Goal: Information Seeking & Learning: Learn about a topic

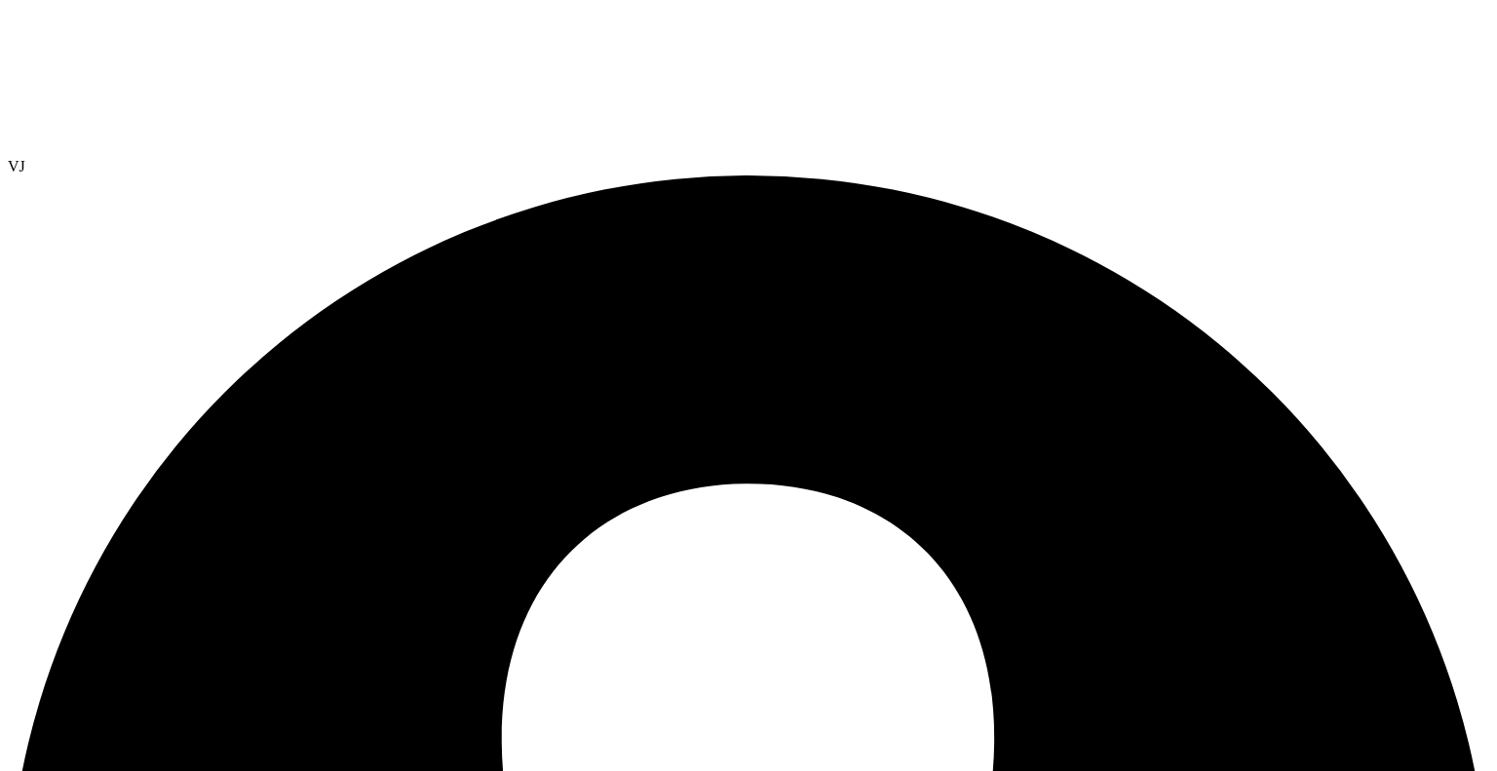
select select "USEast"
select select "USD"
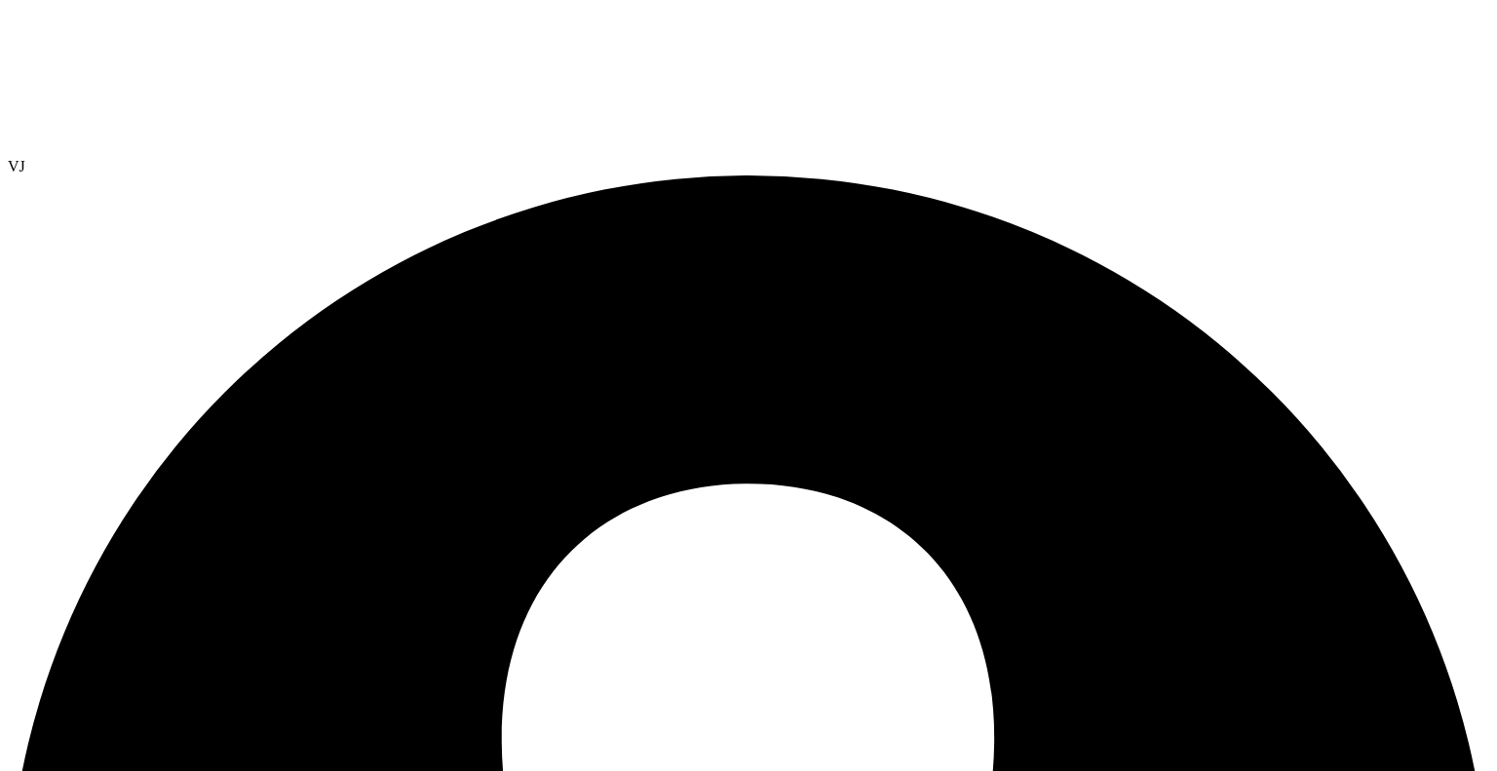
type input "3"
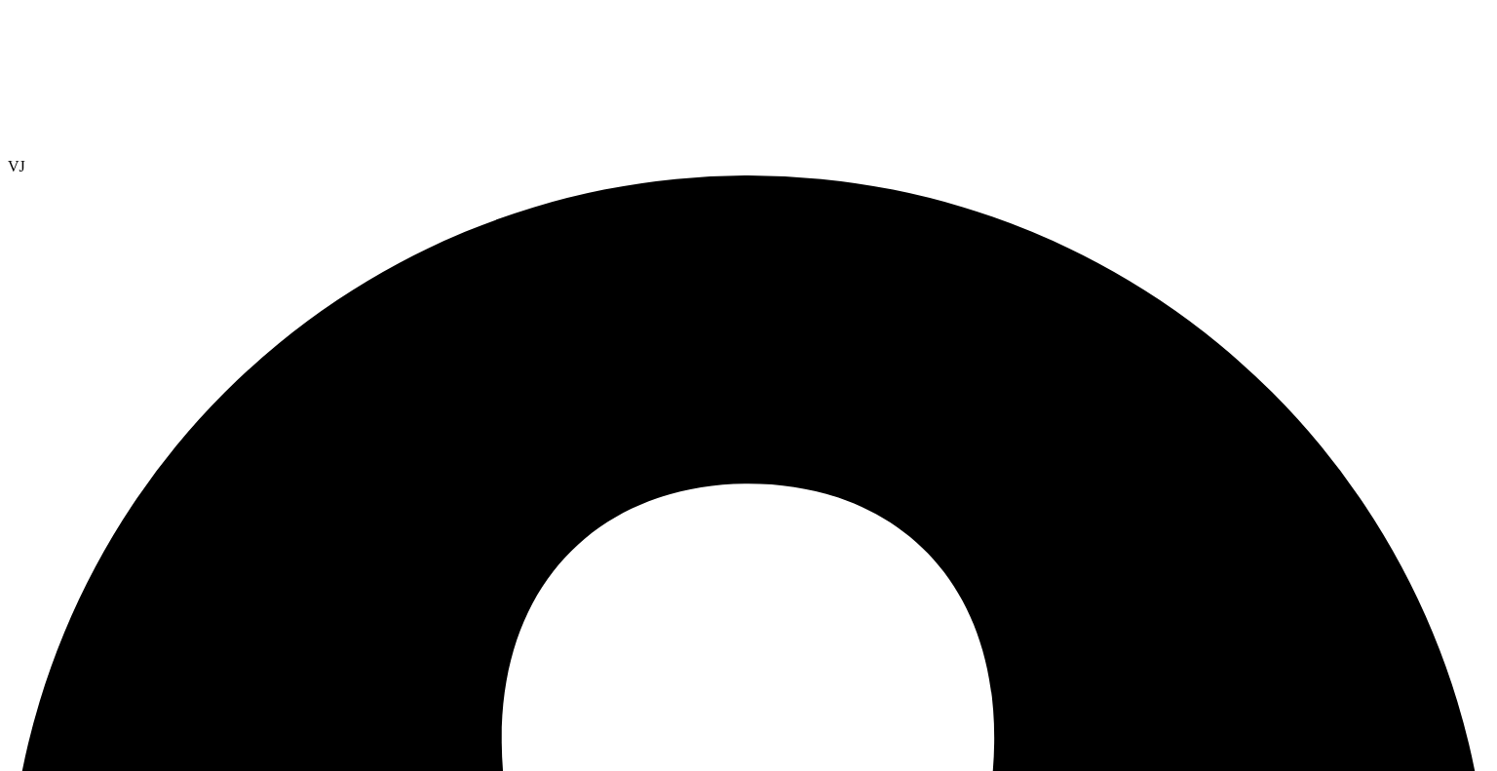
scroll to position [0, 0]
drag, startPoint x: 583, startPoint y: 220, endPoint x: 672, endPoint y: 217, distance: 88.8
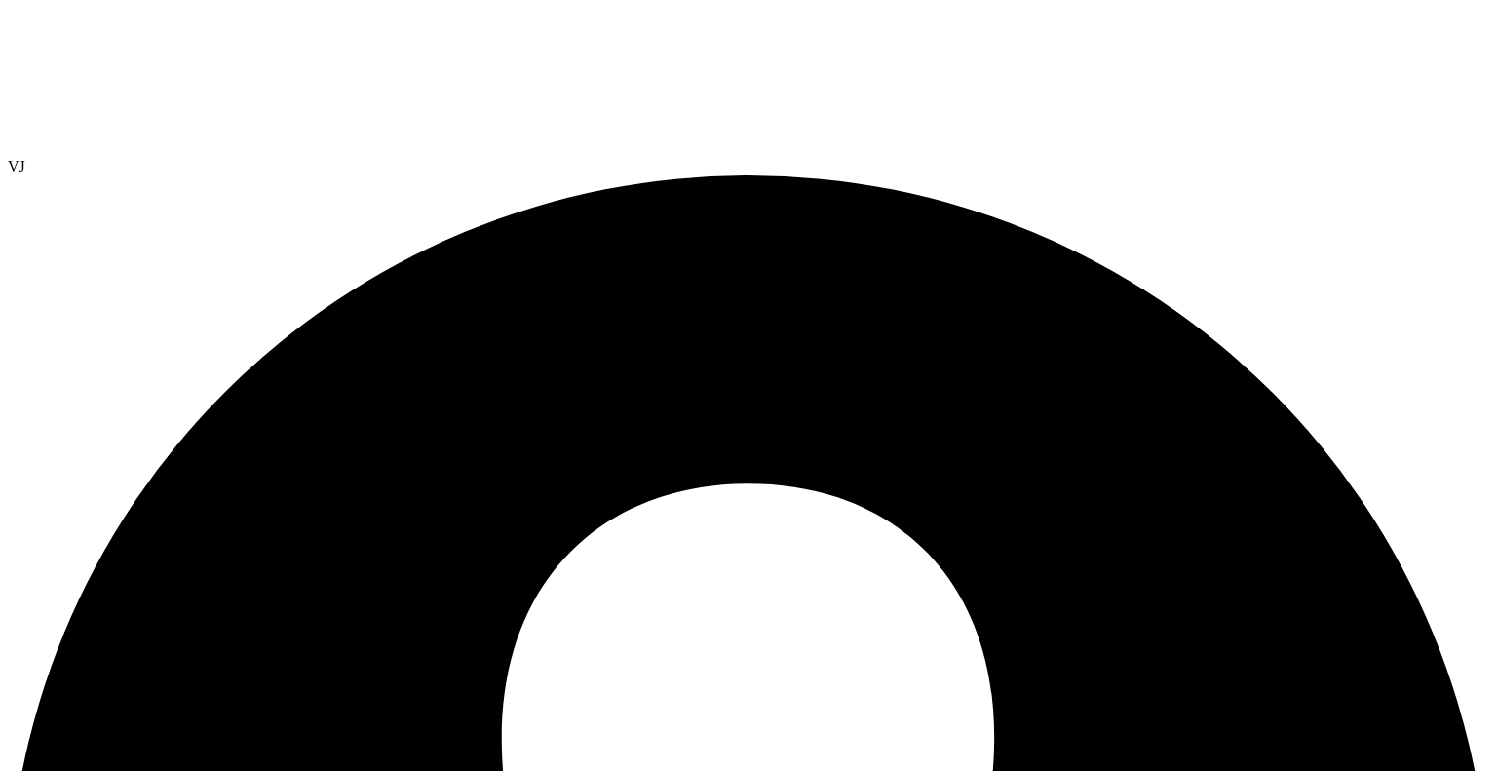
radio input "true"
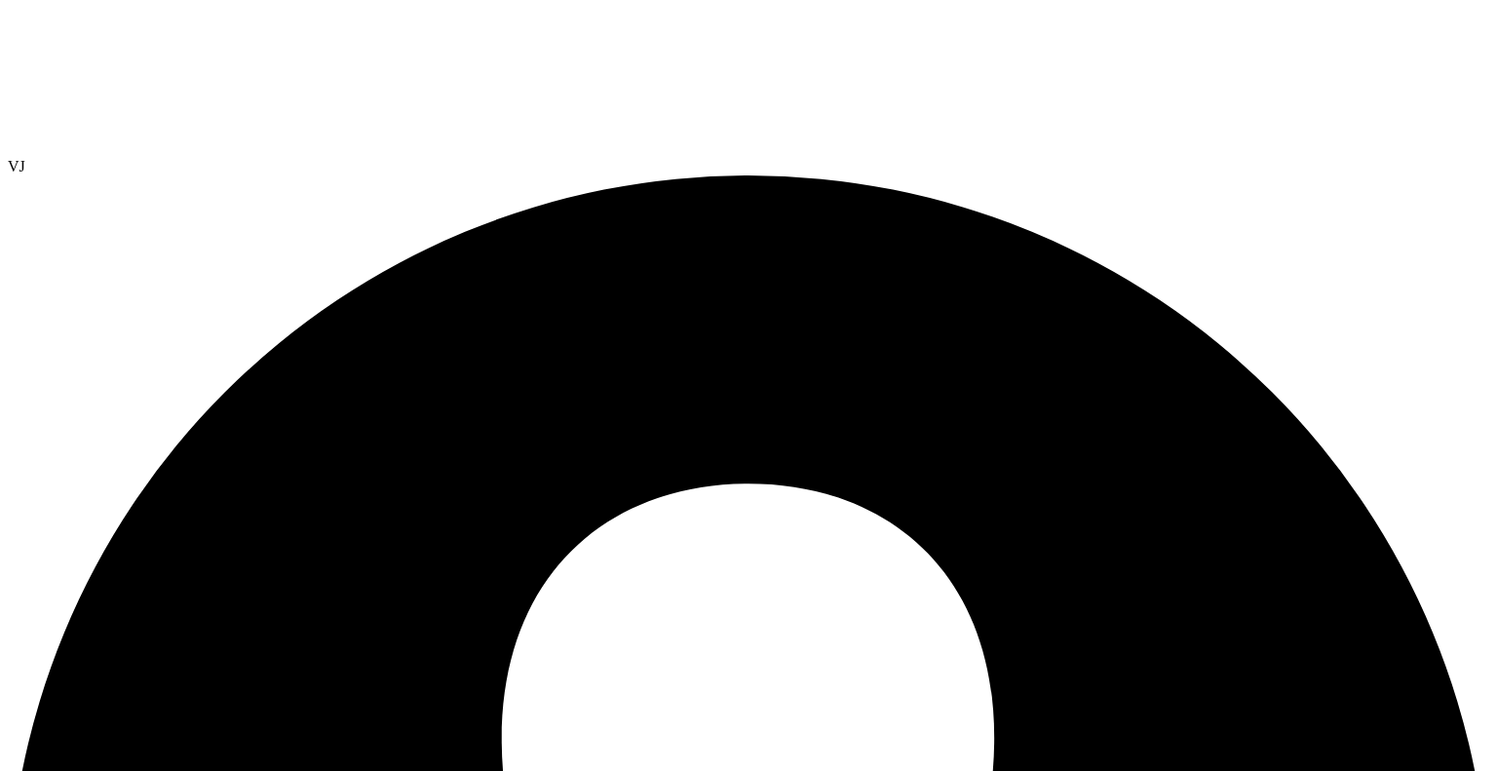
scroll to position [0, 0]
radio input "true"
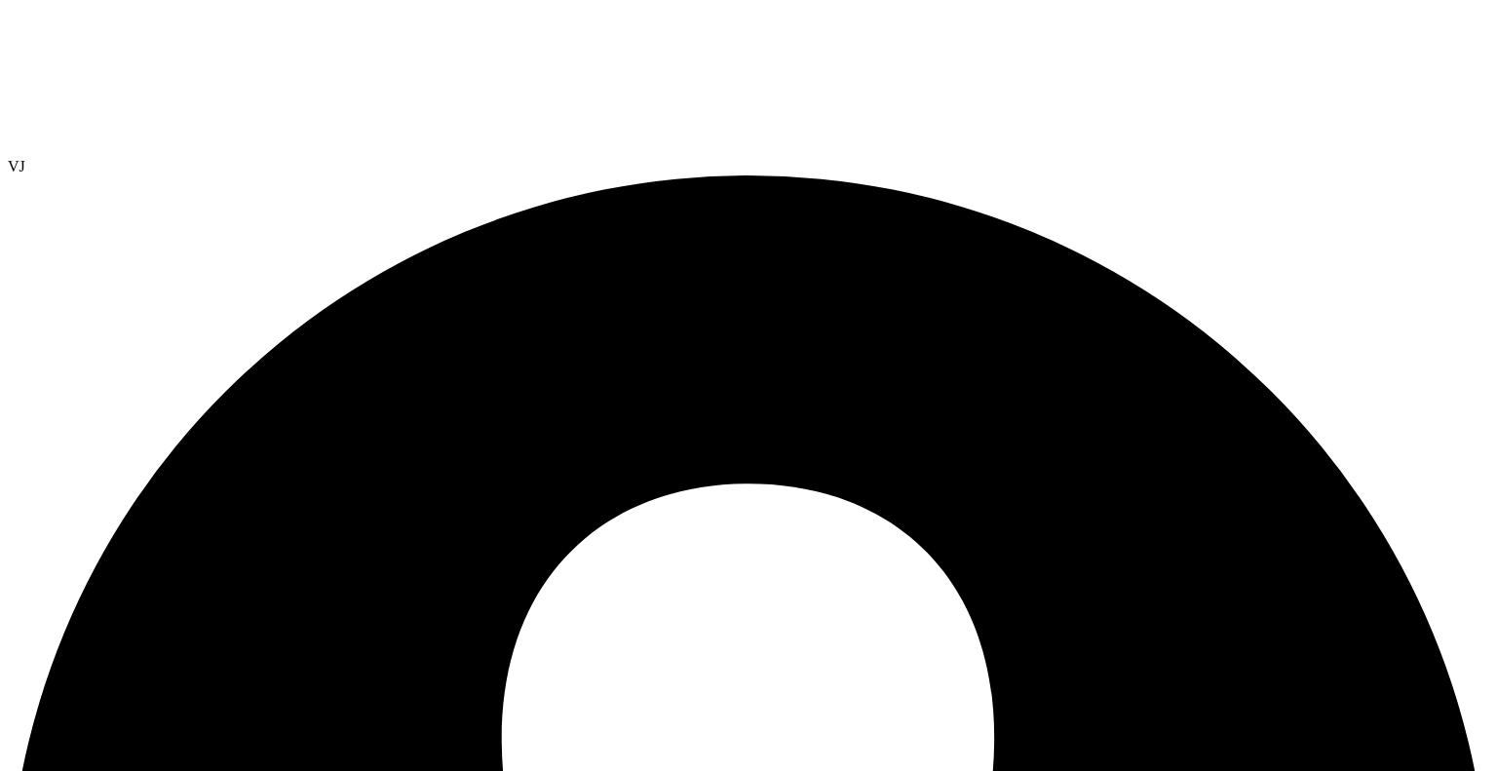
radio input "false"
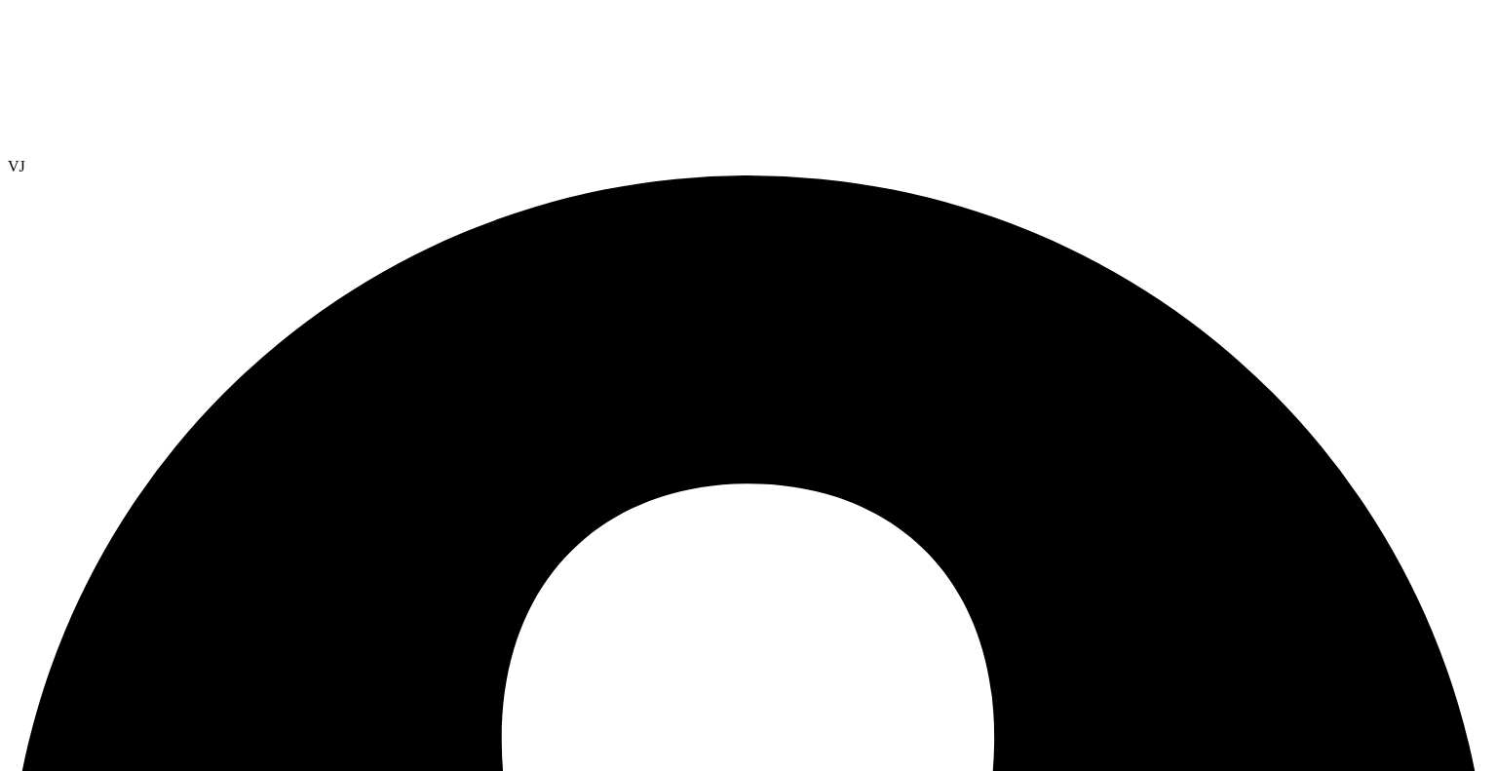
scroll to position [62, 0]
